Goal: Information Seeking & Learning: Compare options

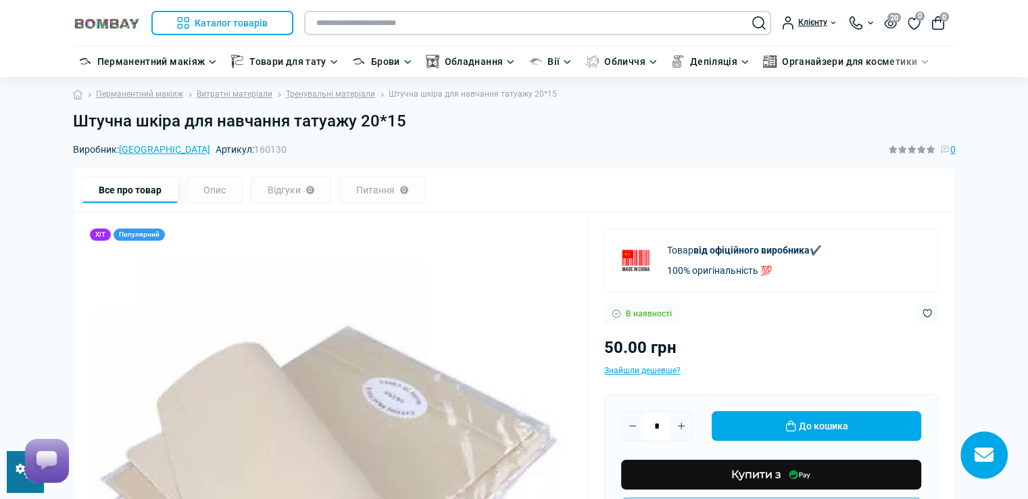
click at [326, 26] on input "text" at bounding box center [537, 23] width 467 height 24
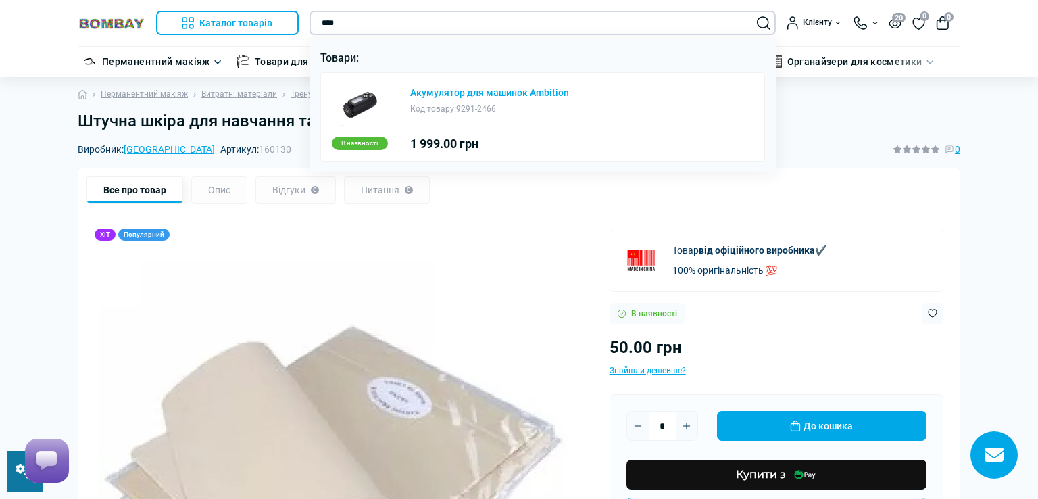
type input "****"
click at [427, 95] on link "Акумулятор для машинок Ambition" at bounding box center [489, 92] width 159 height 9
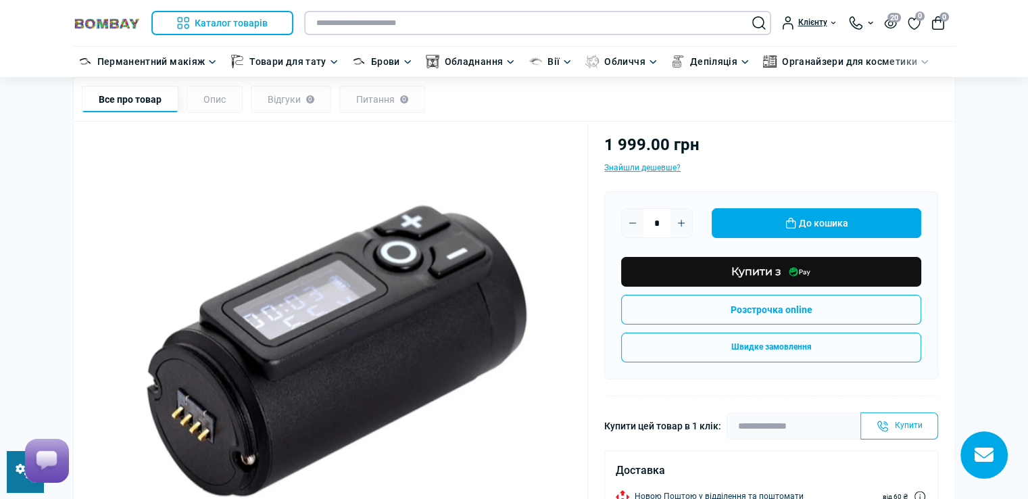
click at [473, 30] on input "text" at bounding box center [537, 23] width 467 height 24
paste input "**********"
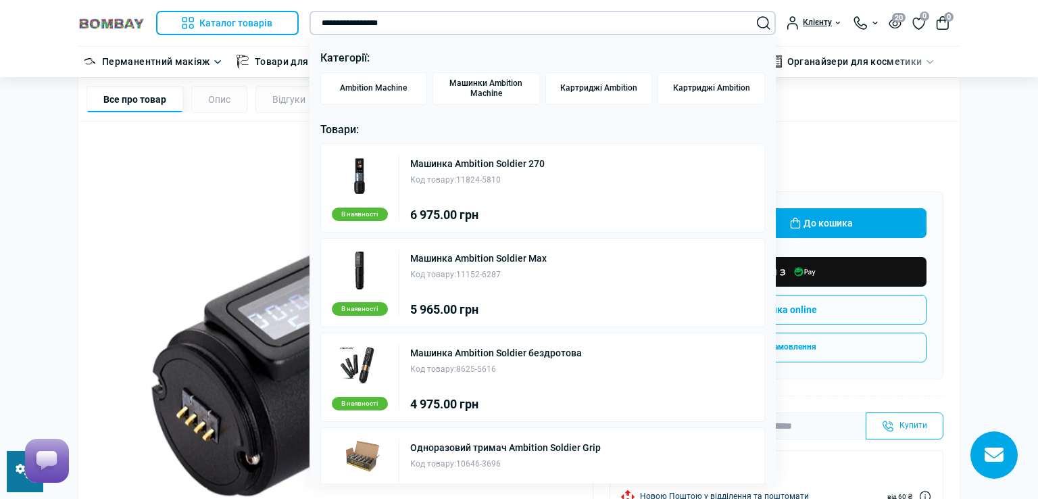
type input "**********"
click at [901, 158] on div at bounding box center [519, 249] width 1038 height 499
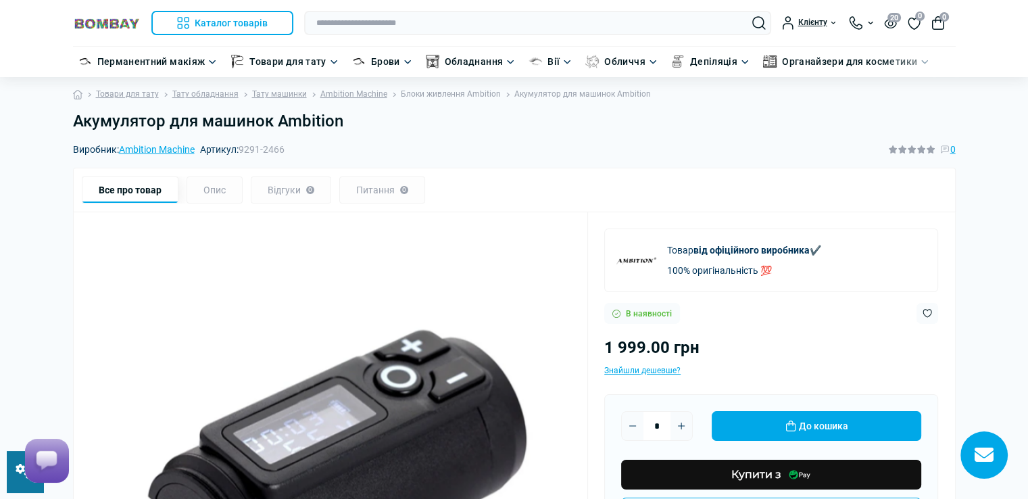
click at [462, 95] on link "Блоки живлення Ambition" at bounding box center [451, 94] width 100 height 13
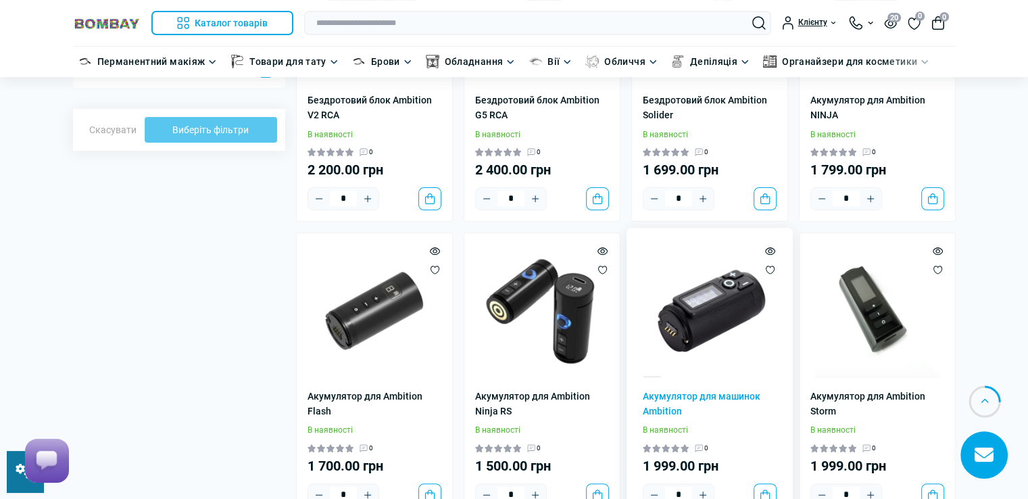
scroll to position [270, 0]
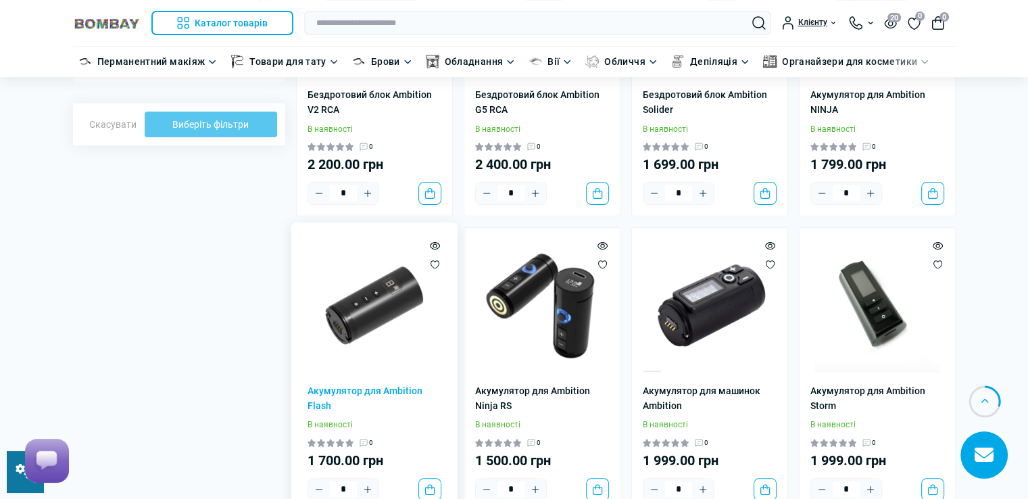
click at [360, 322] on img at bounding box center [375, 306] width 134 height 134
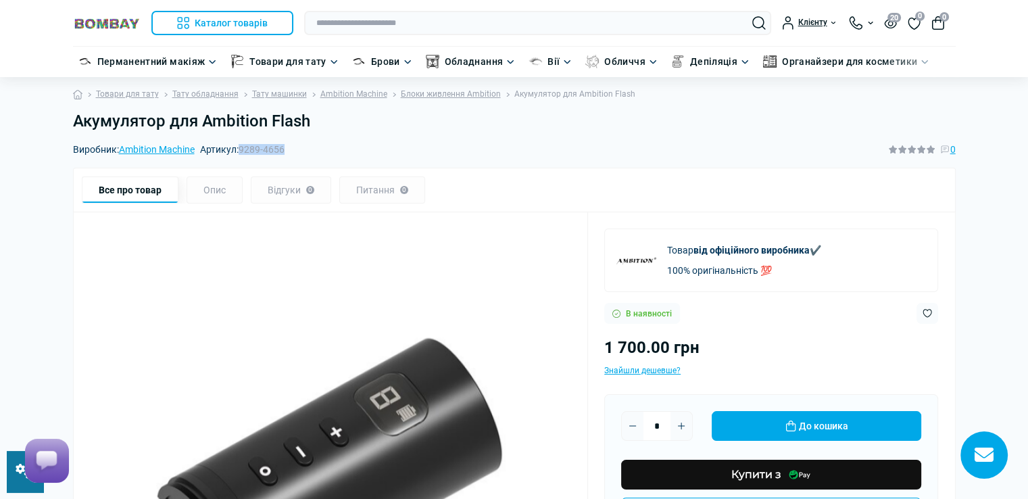
drag, startPoint x: 243, startPoint y: 151, endPoint x: 289, endPoint y: 148, distance: 45.4
click at [289, 148] on div "Виробник: Ambition Machine Артикул: 9289-4656 0" at bounding box center [514, 149] width 883 height 15
copy span "9289-4656"
click at [351, 95] on link "Ambition Machine" at bounding box center [353, 94] width 67 height 13
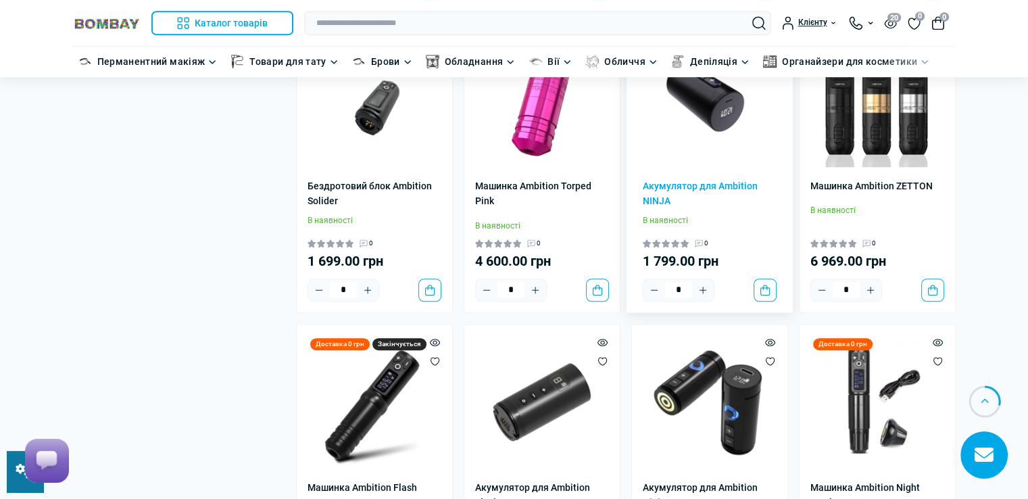
scroll to position [946, 0]
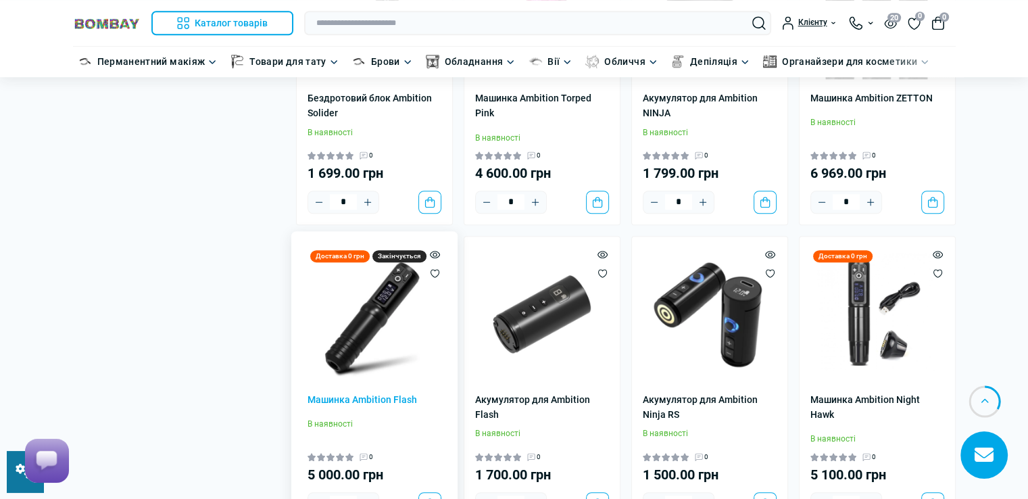
click at [406, 314] on img at bounding box center [375, 314] width 134 height 134
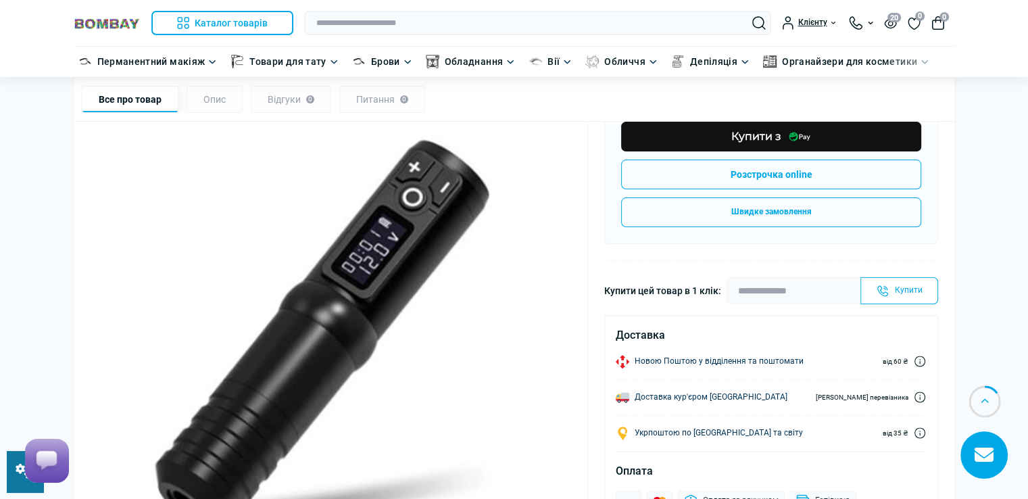
scroll to position [68, 0]
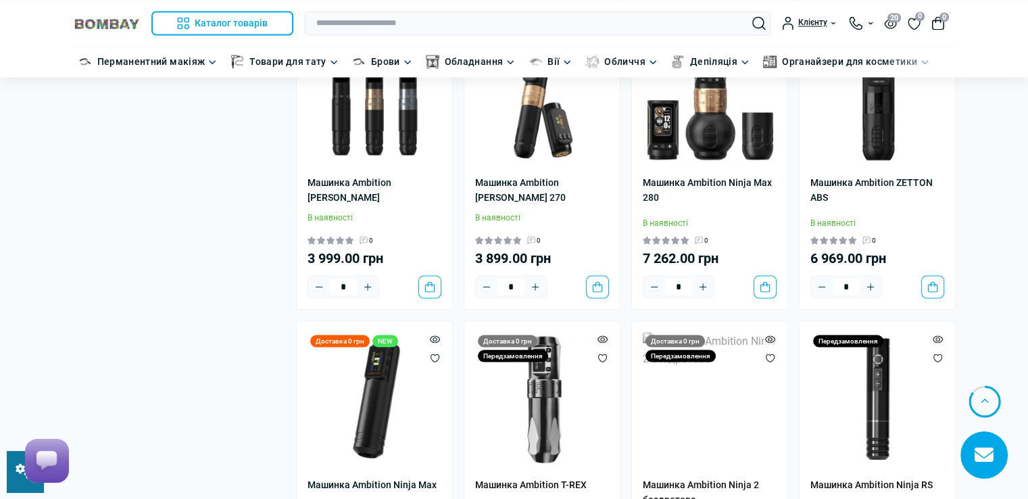
scroll to position [2433, 0]
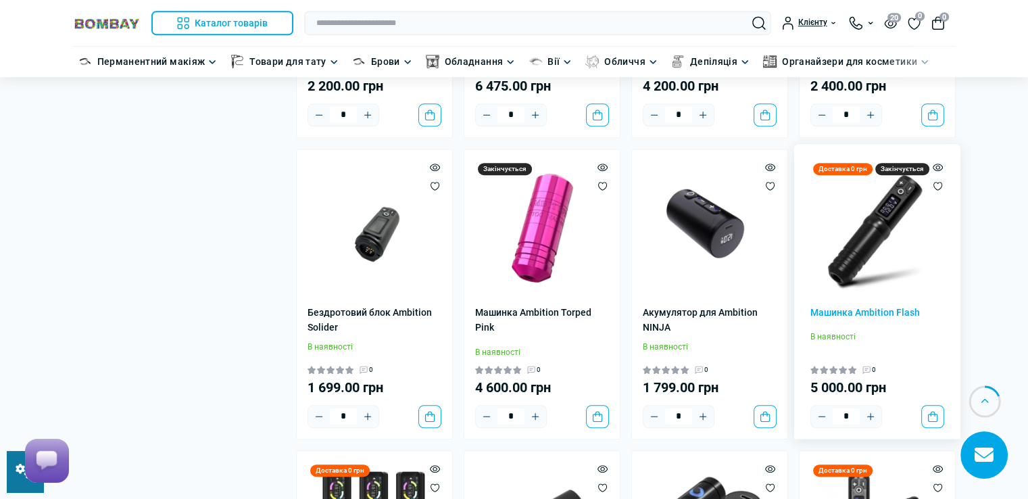
scroll to position [744, 0]
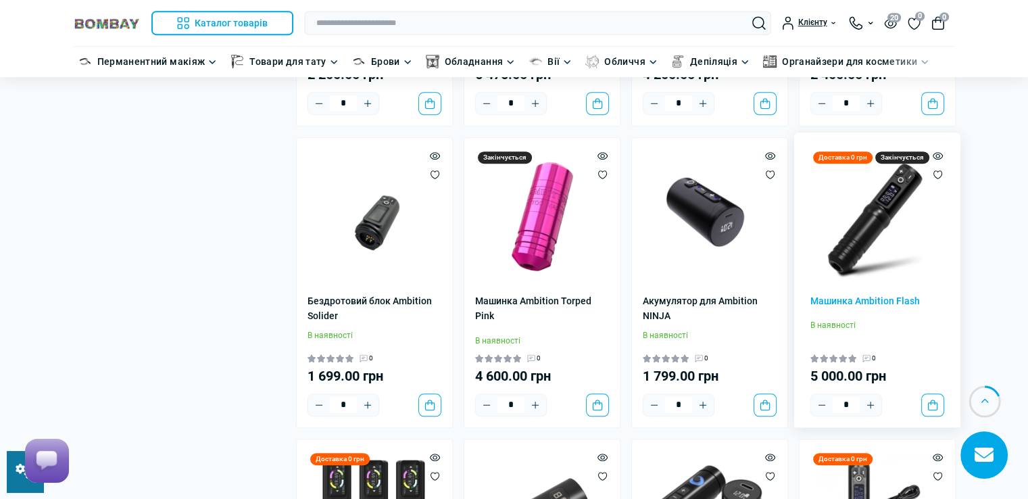
click at [874, 230] on img at bounding box center [877, 216] width 134 height 134
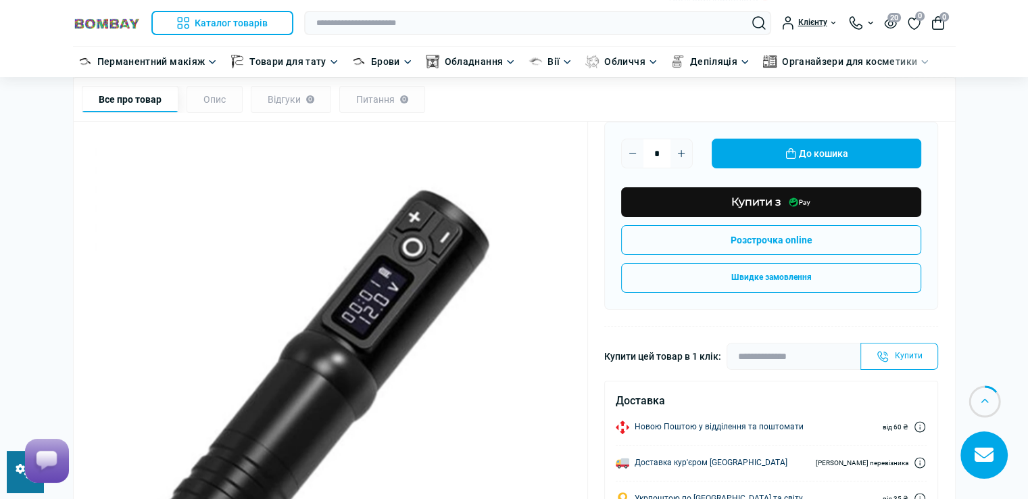
scroll to position [270, 0]
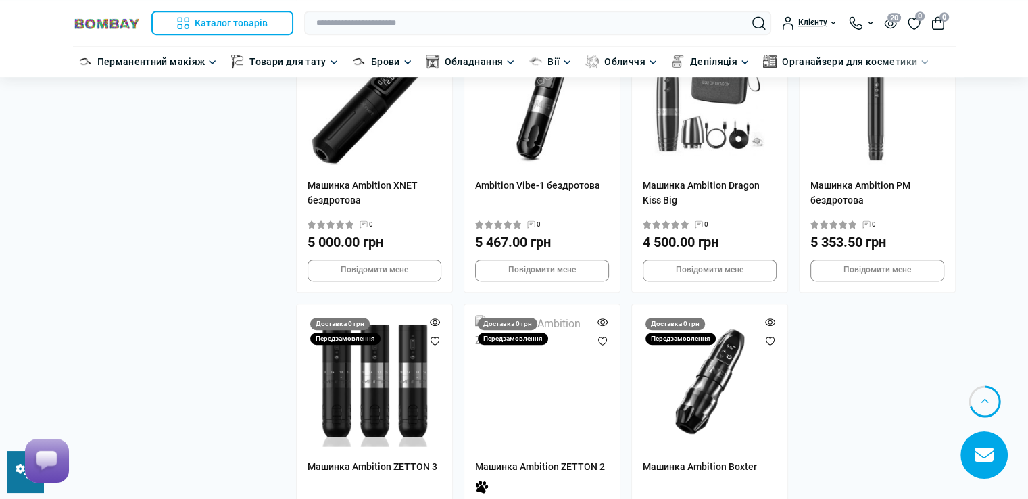
scroll to position [946, 0]
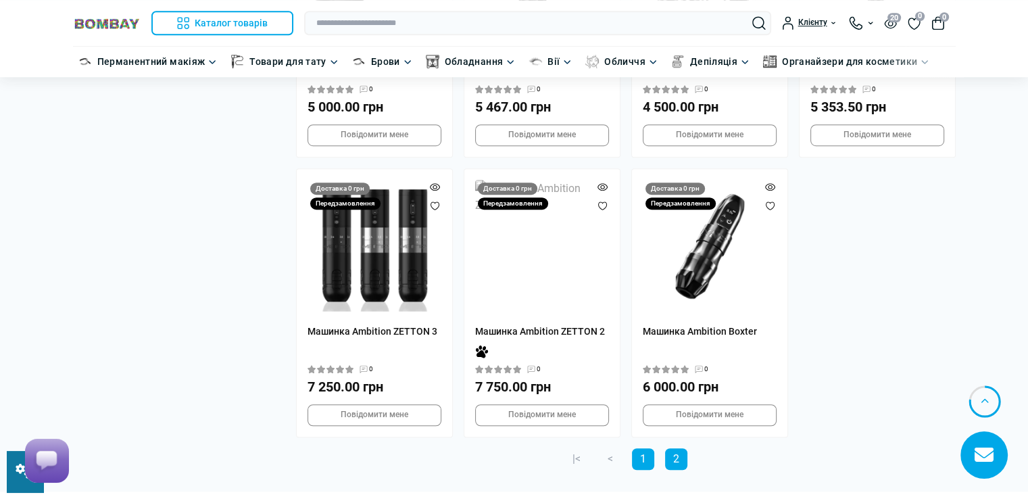
click at [646, 448] on link "1" at bounding box center [643, 459] width 22 height 22
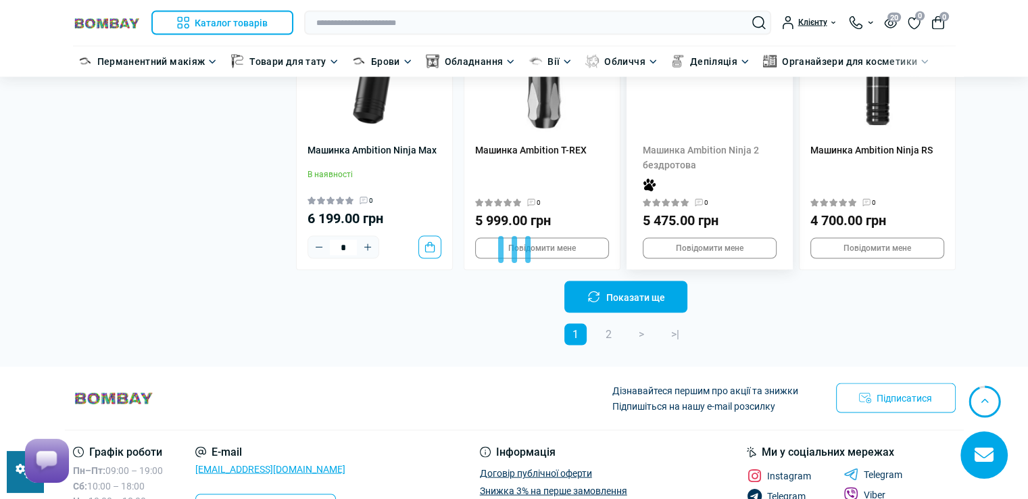
scroll to position [2704, 0]
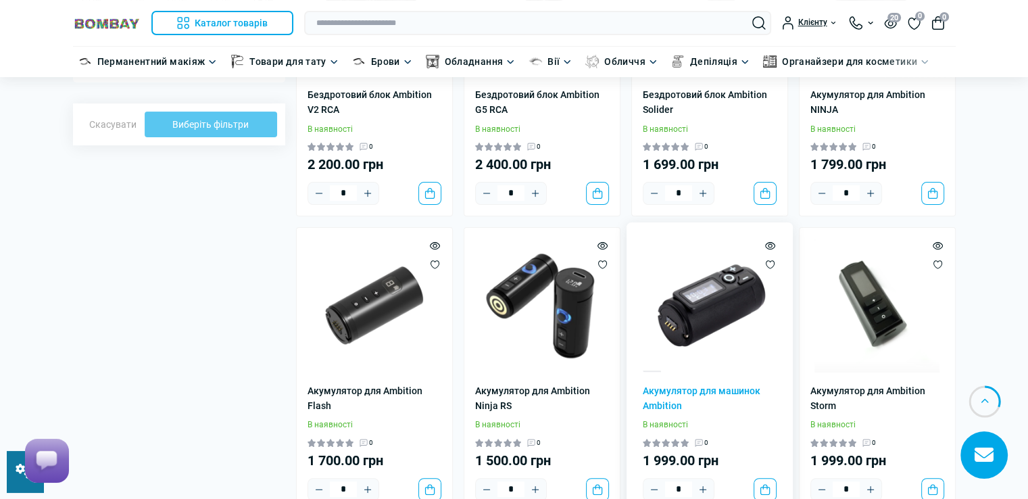
scroll to position [338, 0]
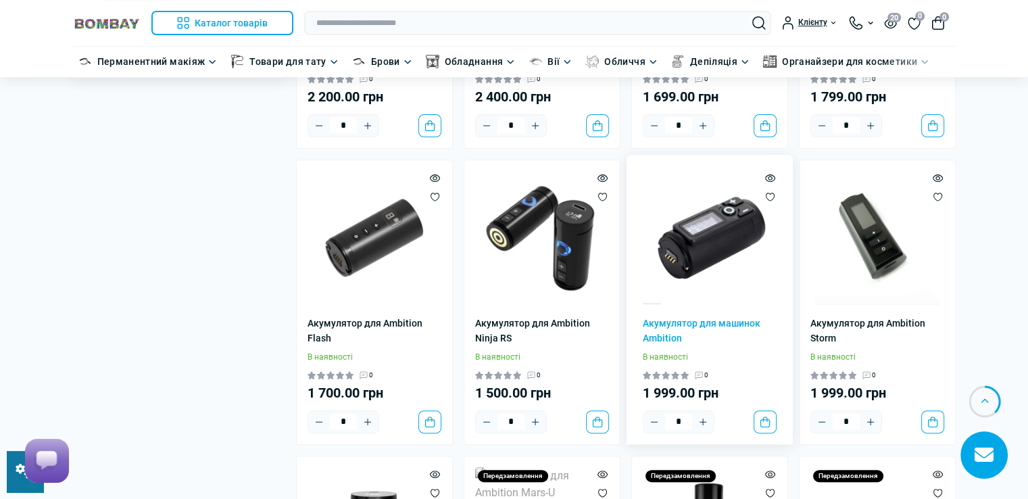
click at [711, 231] on img at bounding box center [710, 238] width 134 height 134
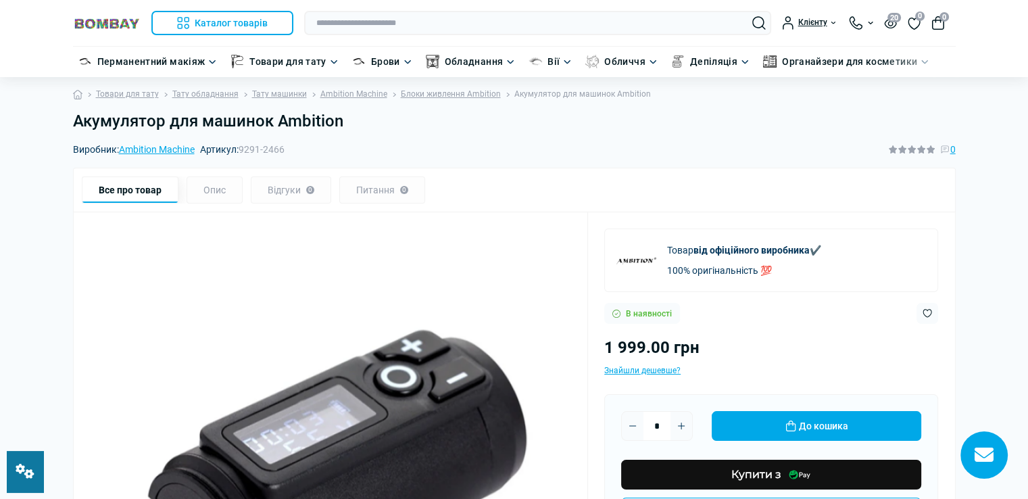
click at [349, 119] on h1 "Акумулятор для машинок Ambition" at bounding box center [514, 122] width 883 height 20
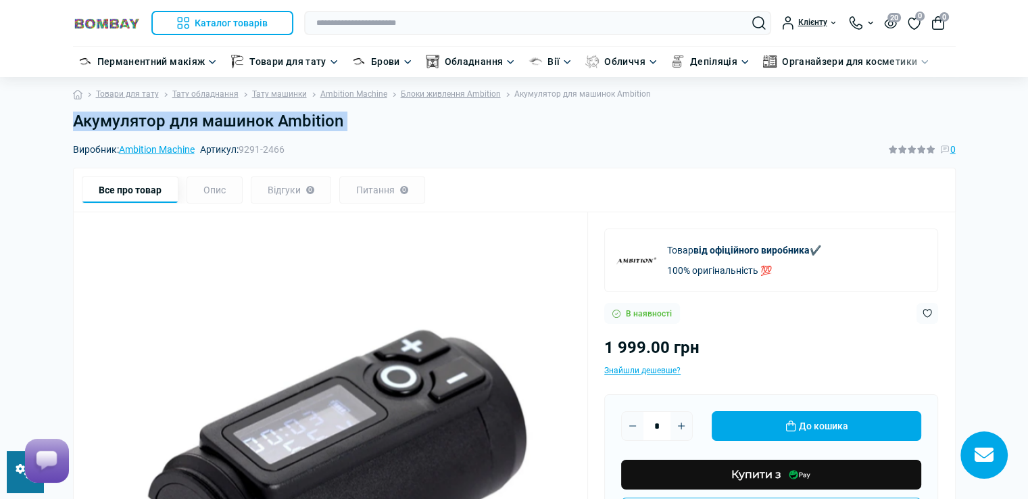
click at [349, 119] on h1 "Акумулятор для машинок Ambition" at bounding box center [514, 122] width 883 height 20
copy main "Акумулятор для машинок Ambition"
click at [365, 139] on div "Акумулятор для машинок Ambition" at bounding box center [514, 127] width 899 height 30
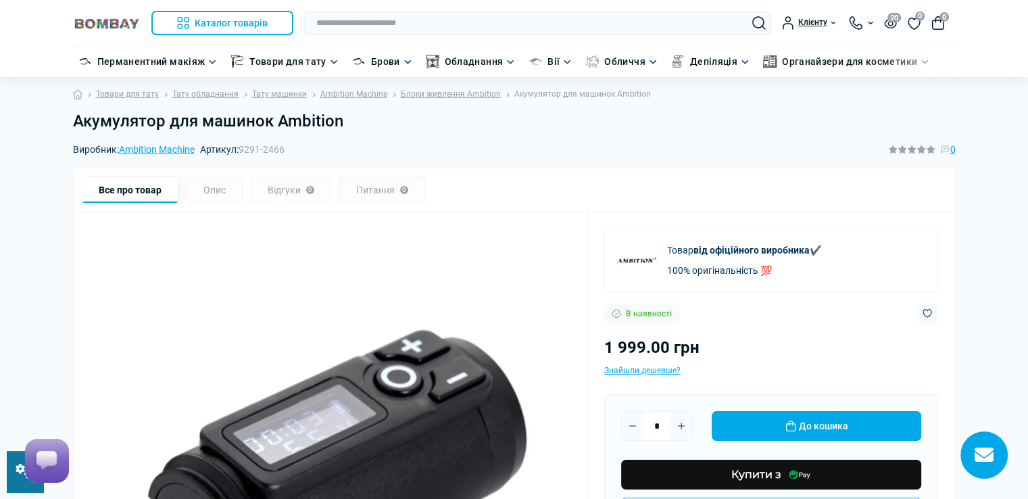
click at [346, 122] on h1 "Акумулятор для машинок Ambition" at bounding box center [514, 122] width 883 height 20
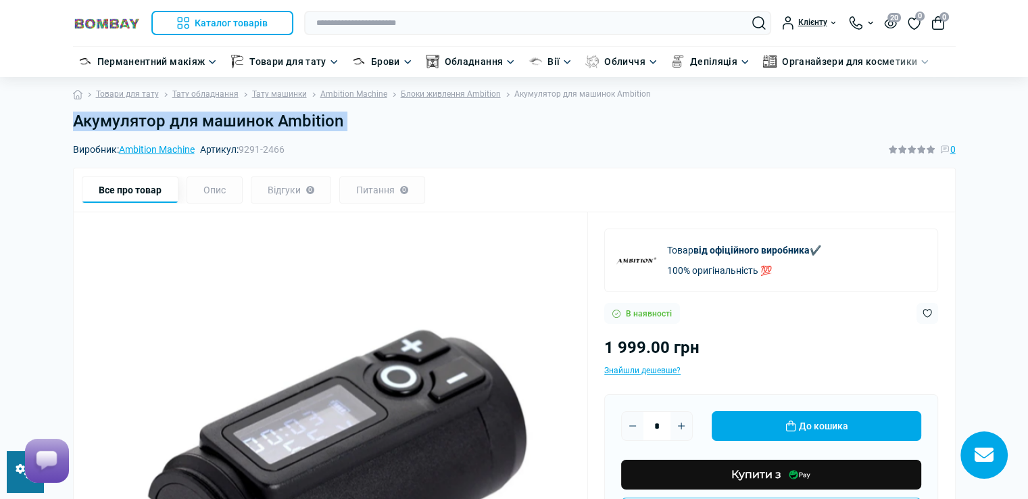
click at [346, 122] on h1 "Акумулятор для машинок Ambition" at bounding box center [514, 122] width 883 height 20
copy main "Акумулятор для машинок Ambition"
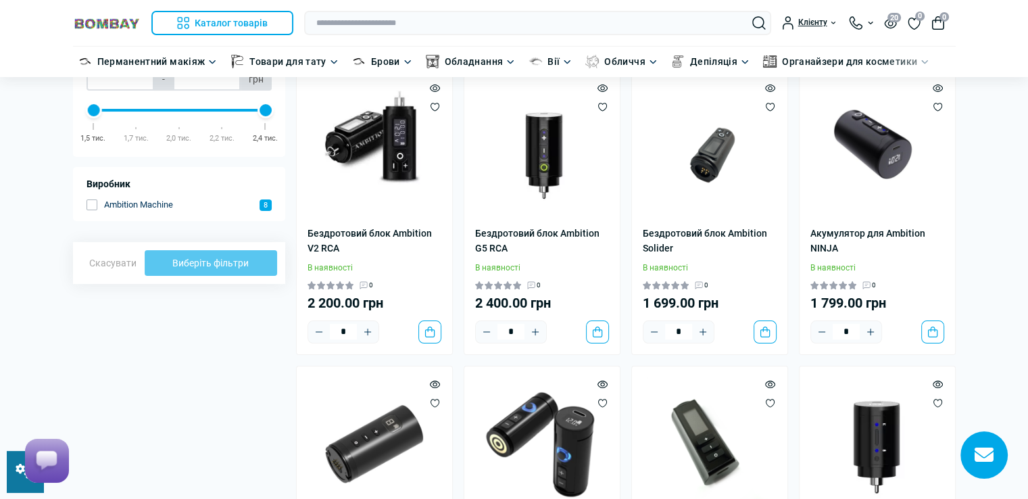
scroll to position [135, 0]
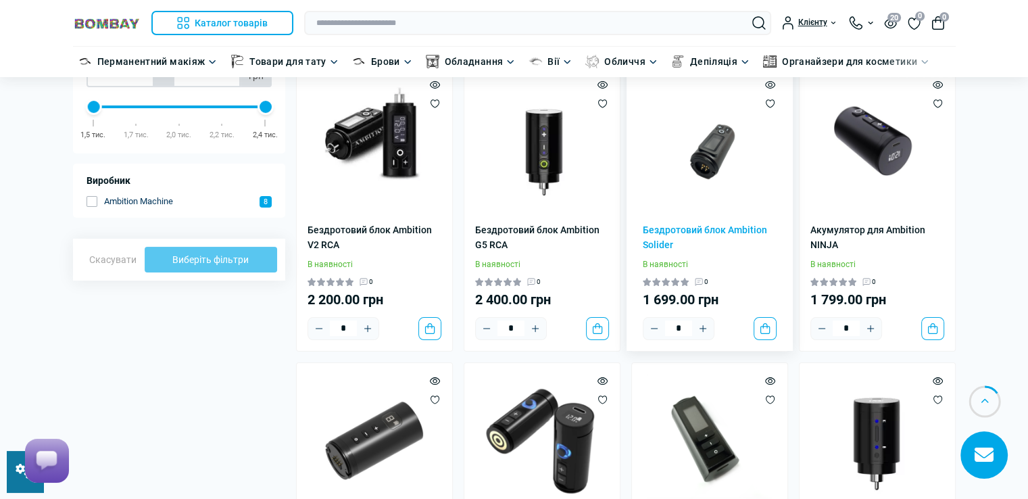
click at [712, 164] on img at bounding box center [710, 145] width 134 height 134
